Goal: Book appointment/travel/reservation

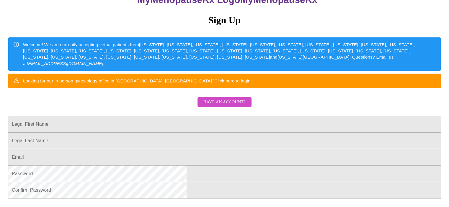
scroll to position [88, 0]
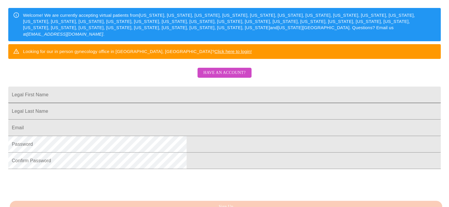
click at [162, 103] on input "Legal First Name" at bounding box center [224, 95] width 432 height 17
type input "J"
type input "[PERSON_NAME]"
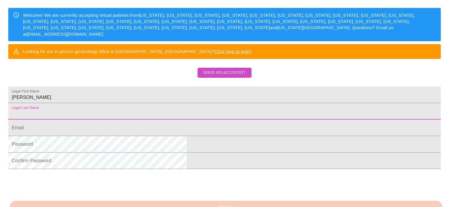
click at [164, 120] on input "Legal First Name" at bounding box center [224, 111] width 432 height 17
type input "[PERSON_NAME]"
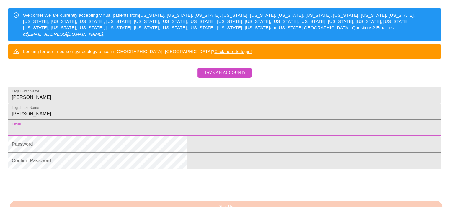
click at [151, 136] on input "Legal First Name" at bounding box center [224, 128] width 432 height 17
type input "[EMAIL_ADDRESS][DOMAIN_NAME]"
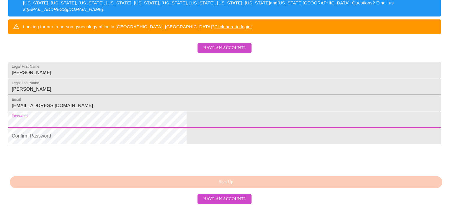
scroll to position [158, 0]
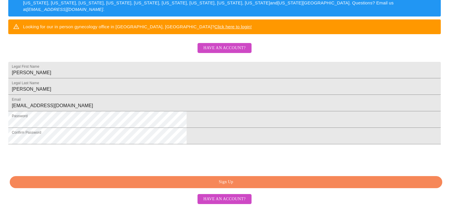
click at [215, 181] on span "Sign Up" at bounding box center [226, 182] width 419 height 7
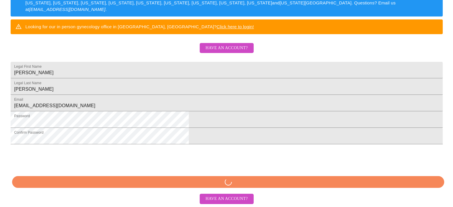
scroll to position [135, 0]
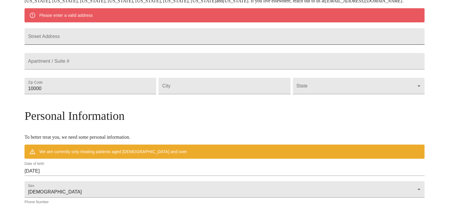
click at [90, 45] on input "Street Address" at bounding box center [224, 36] width 400 height 17
type input "[STREET_ADDRESS]"
click at [100, 94] on input "10000" at bounding box center [90, 86] width 132 height 17
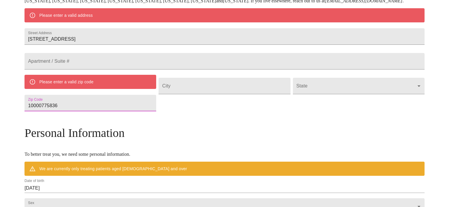
drag, startPoint x: 122, startPoint y: 125, endPoint x: 61, endPoint y: 124, distance: 61.1
click at [61, 124] on div "MyMenopauseRx Welcome to MyMenopauseRx Since it's your first time here, you'll …" at bounding box center [224, 105] width 400 height 477
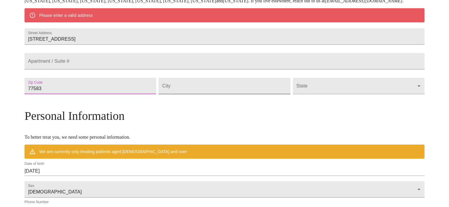
type input "77583"
click at [189, 94] on input "Street Address" at bounding box center [224, 86] width 132 height 17
type input "Rosharon"
click at [369, 105] on body "MyMenopauseRx Welcome to MyMenopauseRx Since it's your first time here, you'll …" at bounding box center [224, 97] width 444 height 460
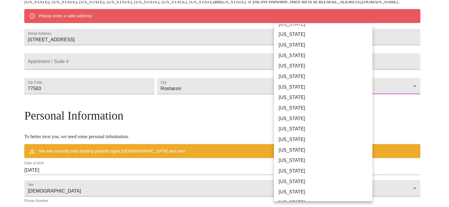
scroll to position [367, 0]
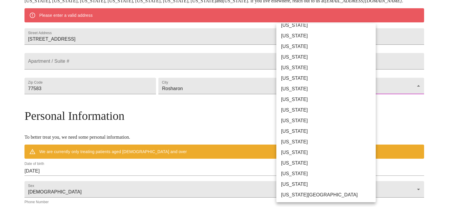
click at [297, 112] on li "[US_STATE]" at bounding box center [328, 110] width 104 height 11
type input "[US_STATE]"
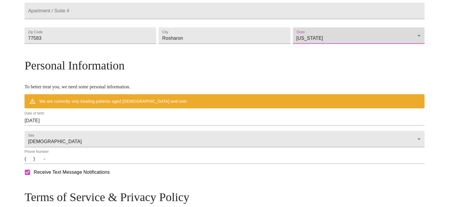
scroll to position [253, 0]
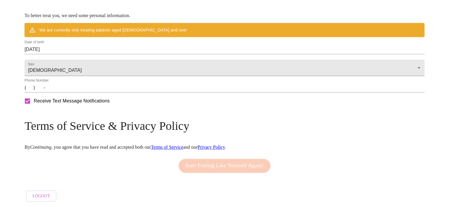
click at [78, 93] on input "(   )    -" at bounding box center [224, 87] width 400 height 9
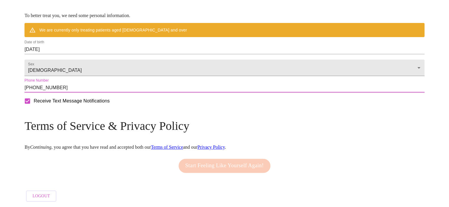
scroll to position [263, 0]
type input "[PHONE_NUMBER]"
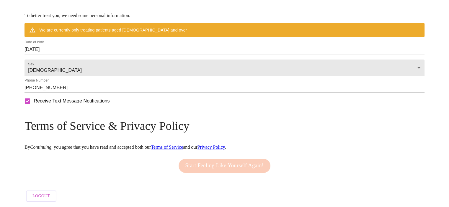
click at [222, 163] on div "Start Feeling Like Yourself Again!" at bounding box center [224, 166] width 95 height 20
click at [194, 163] on div "Start Feeling Like Yourself Again!" at bounding box center [224, 166] width 95 height 20
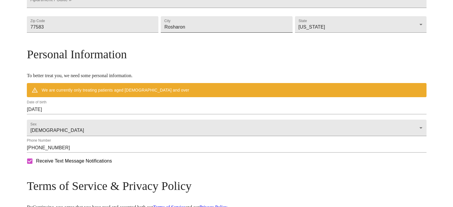
scroll to position [206, 0]
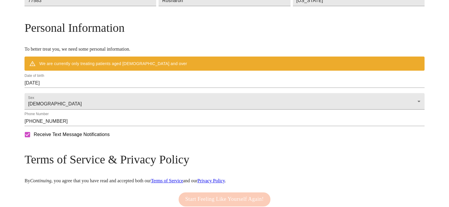
click at [99, 88] on input "[DATE]" at bounding box center [224, 82] width 400 height 9
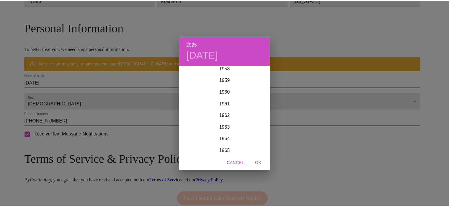
scroll to position [714, 0]
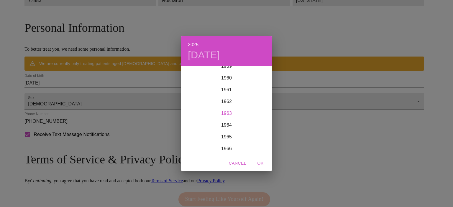
click at [223, 112] on div "1963" at bounding box center [226, 114] width 91 height 12
click at [259, 144] on div "Dec" at bounding box center [257, 144] width 30 height 22
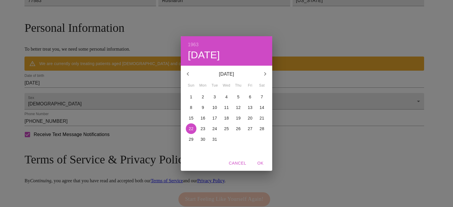
click at [192, 107] on p "8" at bounding box center [191, 108] width 2 height 6
click at [263, 163] on span "OK" at bounding box center [260, 163] width 14 height 7
type input "[DATE]"
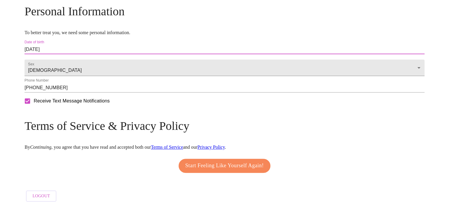
scroll to position [246, 0]
click at [209, 164] on span "Start Feeling Like Yourself Again!" at bounding box center [224, 165] width 78 height 9
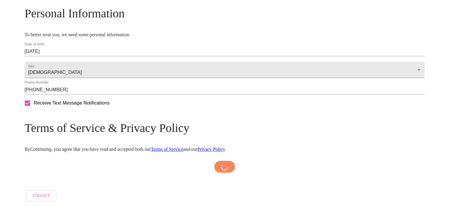
scroll to position [244, 0]
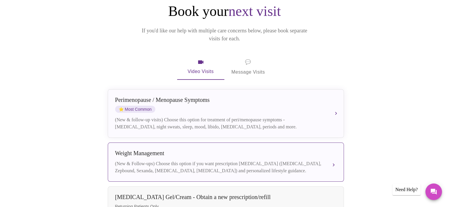
scroll to position [63, 0]
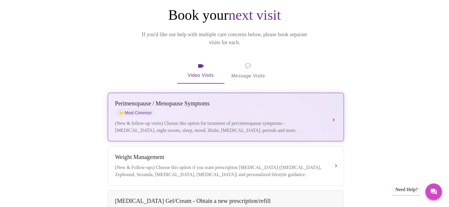
click at [170, 120] on div "(New & follow-up visits) Choose this option for treatment of peri/menopause sym…" at bounding box center [219, 127] width 209 height 14
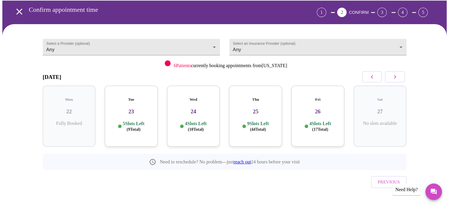
click at [395, 76] on icon "button" at bounding box center [394, 76] width 7 height 7
click at [371, 75] on icon "button" at bounding box center [371, 76] width 7 height 7
click at [192, 111] on div "Tue 23 5 Slots Left ( 9 Total)" at bounding box center [193, 116] width 53 height 61
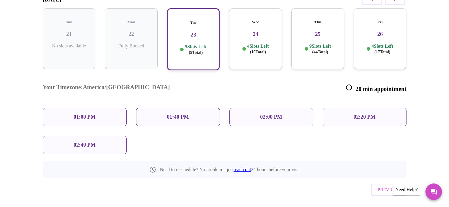
scroll to position [72, 0]
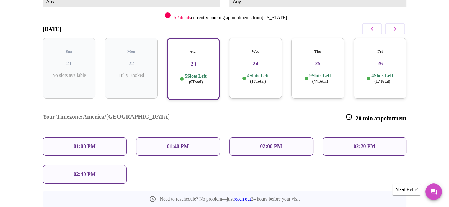
click at [260, 144] on p "02:00 PM" at bounding box center [271, 147] width 22 height 6
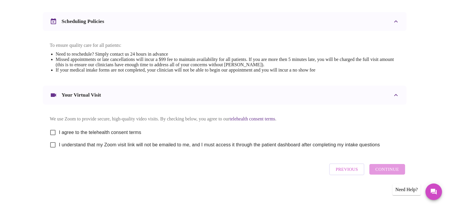
scroll to position [220, 0]
click at [345, 173] on span "Previous" at bounding box center [346, 170] width 22 height 8
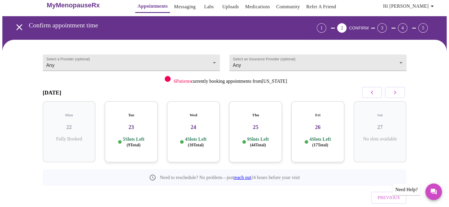
scroll to position [0, 0]
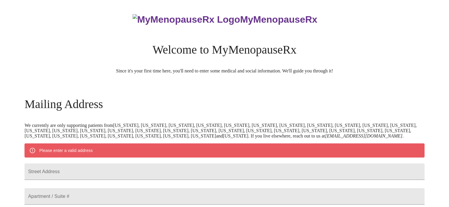
scroll to position [244, 0]
